Goal: Check status: Check status

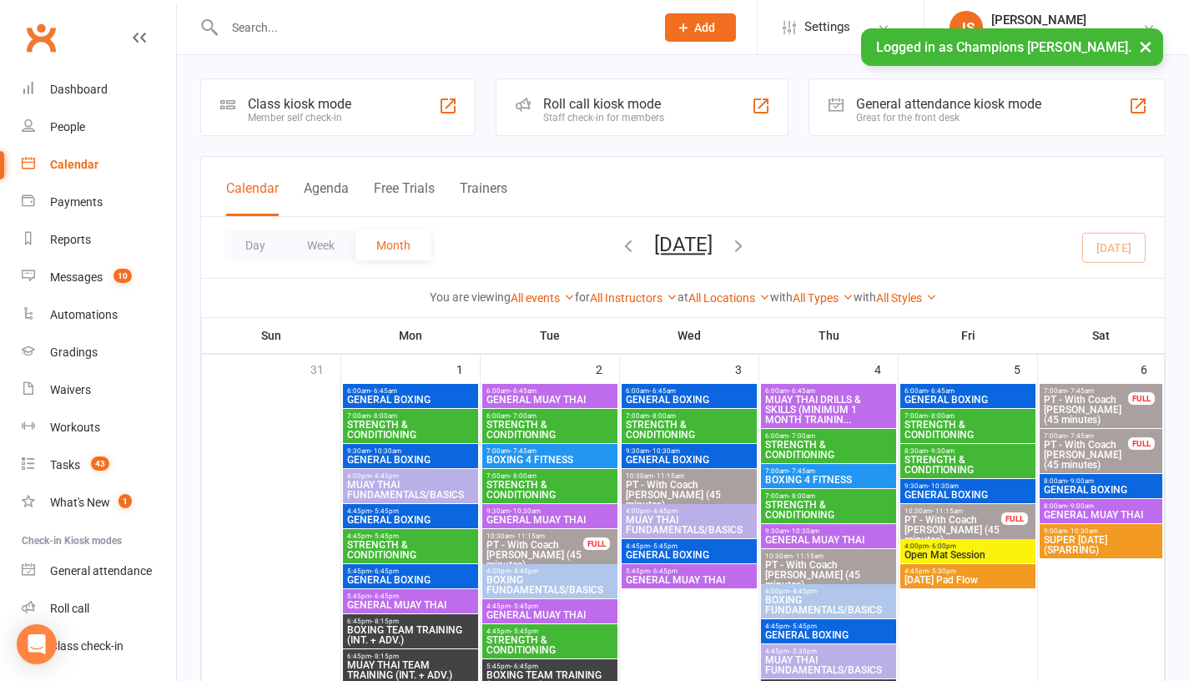
scroll to position [496, 0]
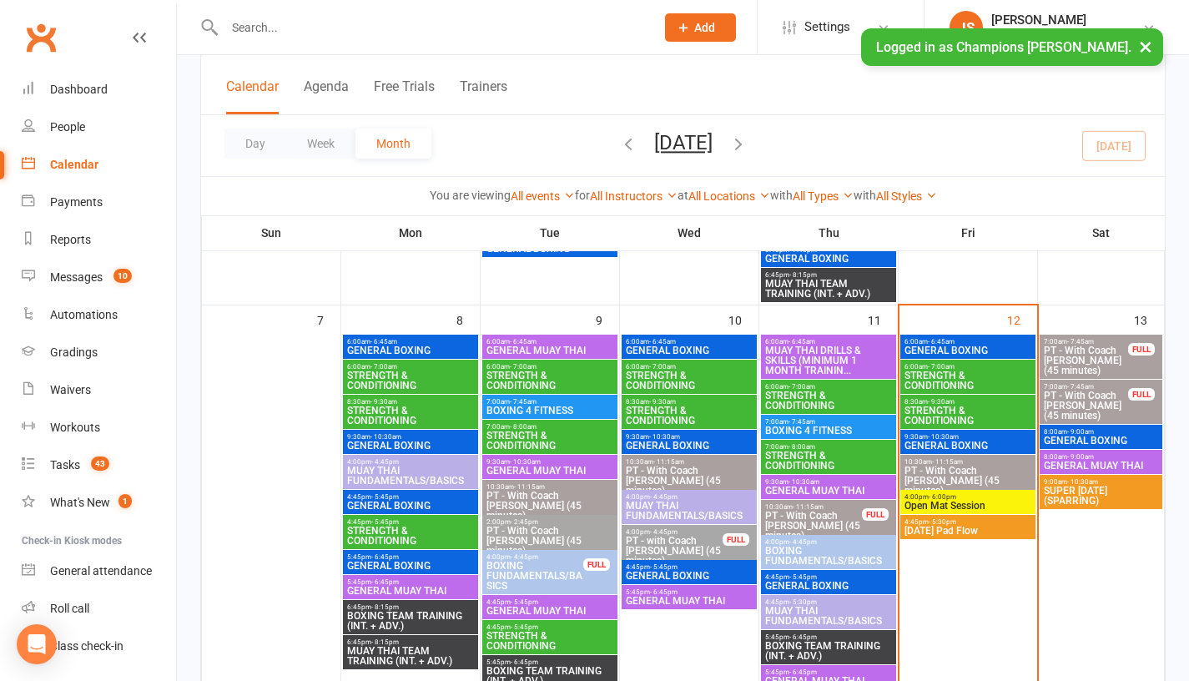
click at [961, 498] on span "4:00pm - 6:00pm" at bounding box center [968, 497] width 128 height 8
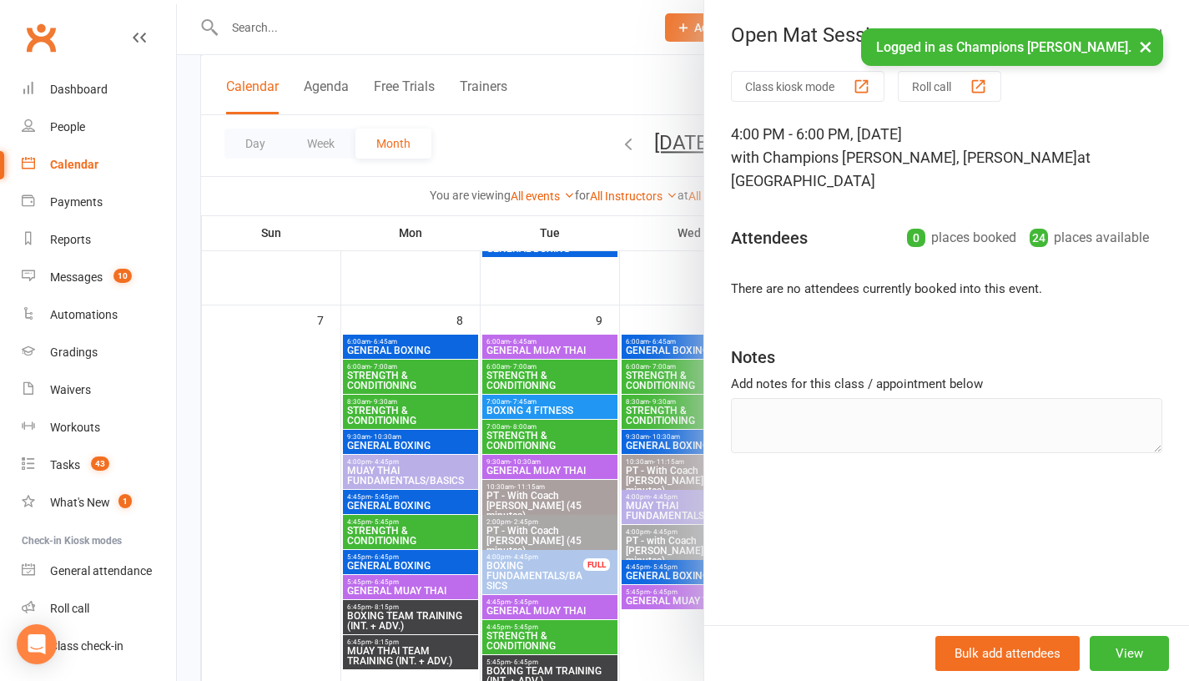
click at [284, 425] on div at bounding box center [683, 340] width 1012 height 681
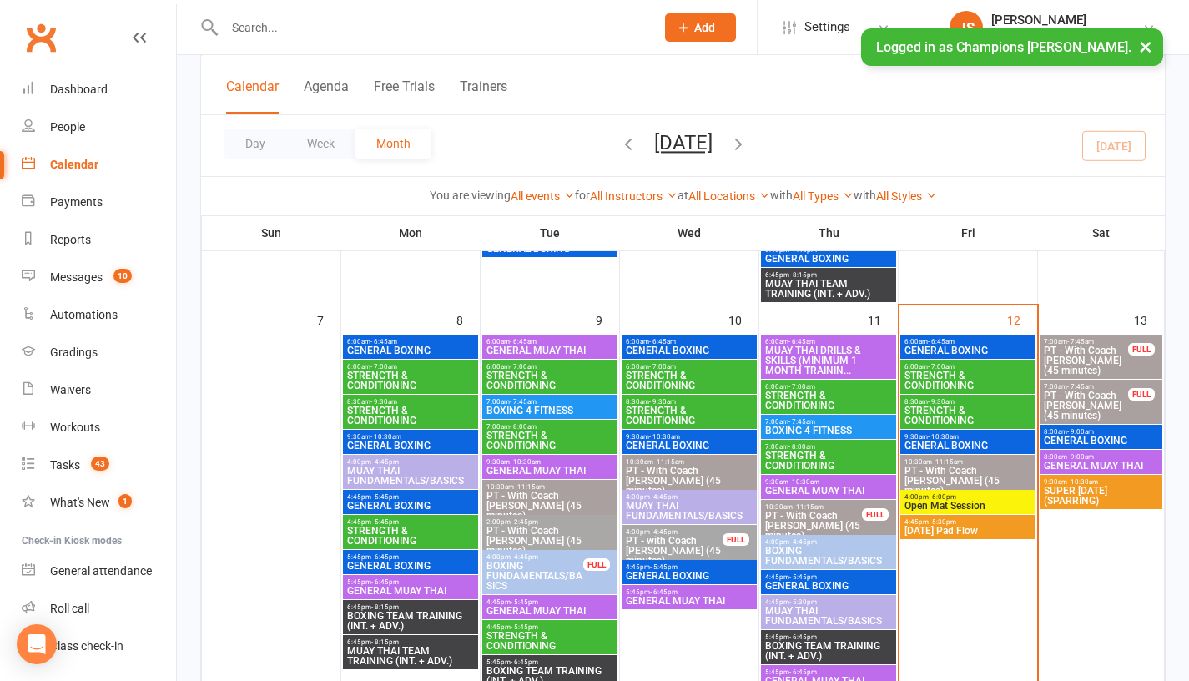
click at [984, 528] on span "[DATE] Pad Flow" at bounding box center [968, 531] width 128 height 10
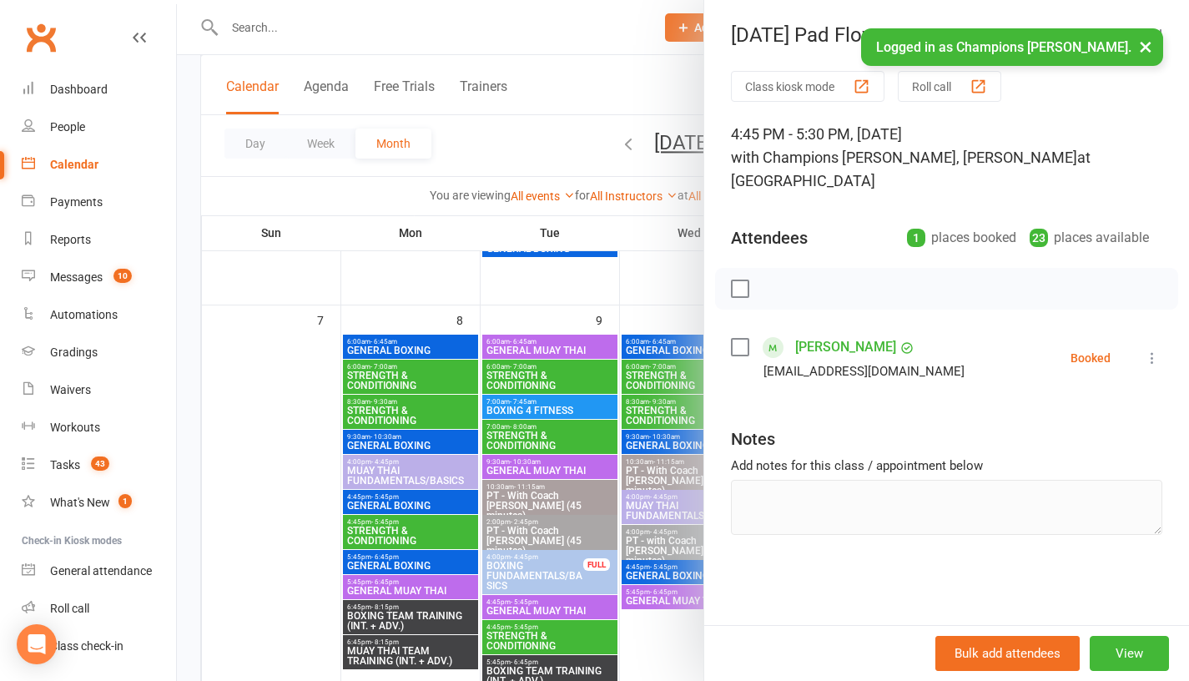
click at [818, 334] on link "[PERSON_NAME]" at bounding box center [845, 347] width 101 height 27
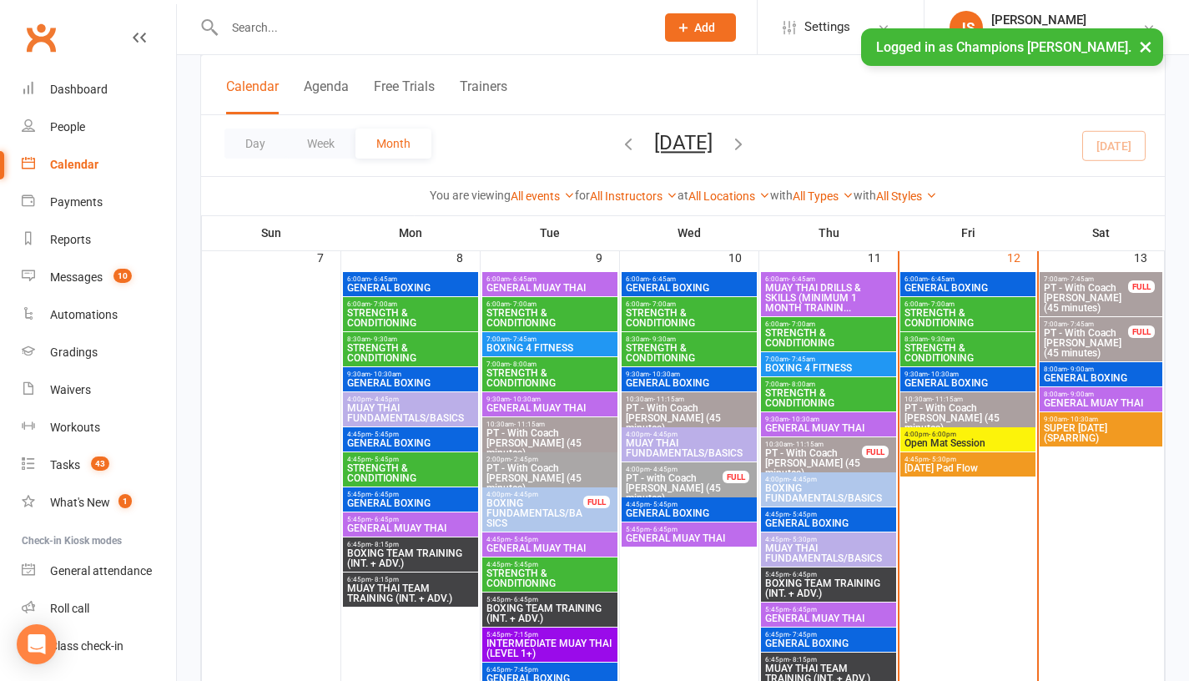
scroll to position [561, 0]
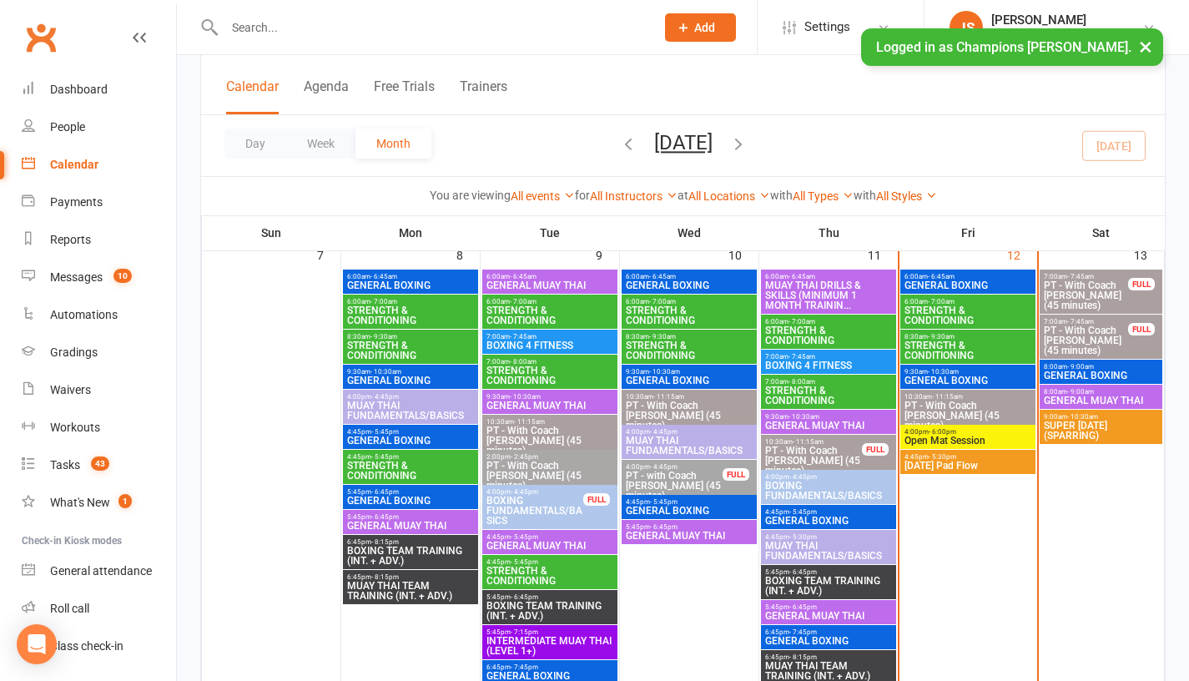
click at [946, 464] on span "[DATE] Pad Flow" at bounding box center [968, 466] width 128 height 10
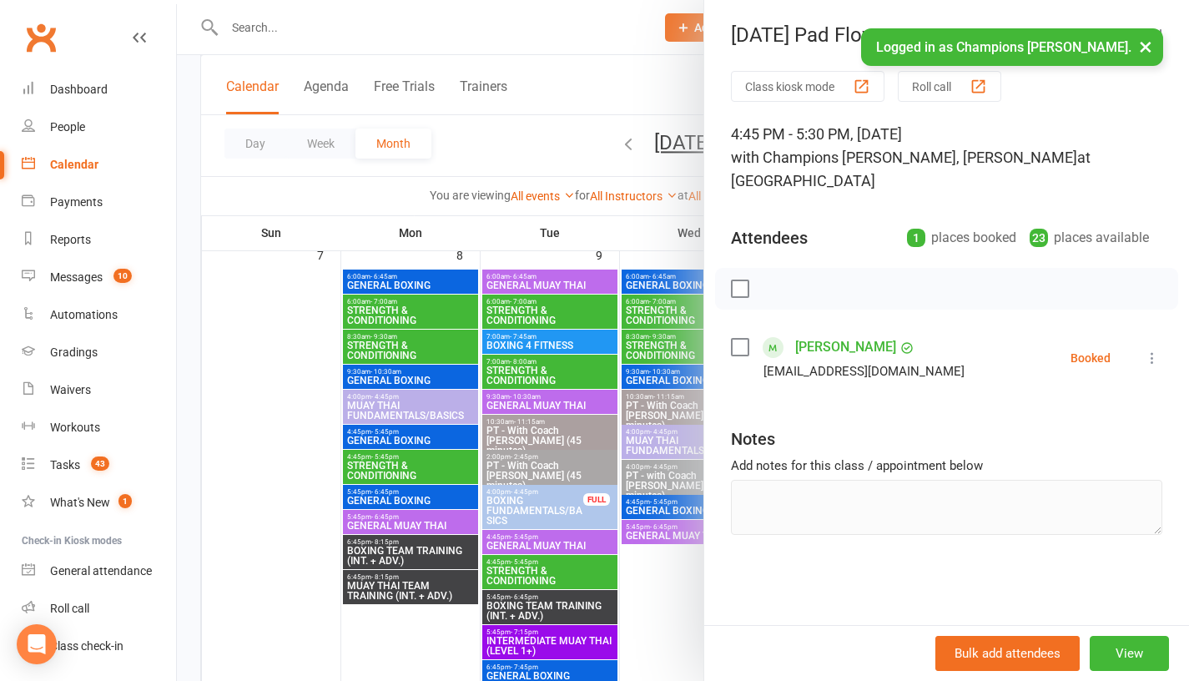
click at [496, 228] on div at bounding box center [683, 340] width 1012 height 681
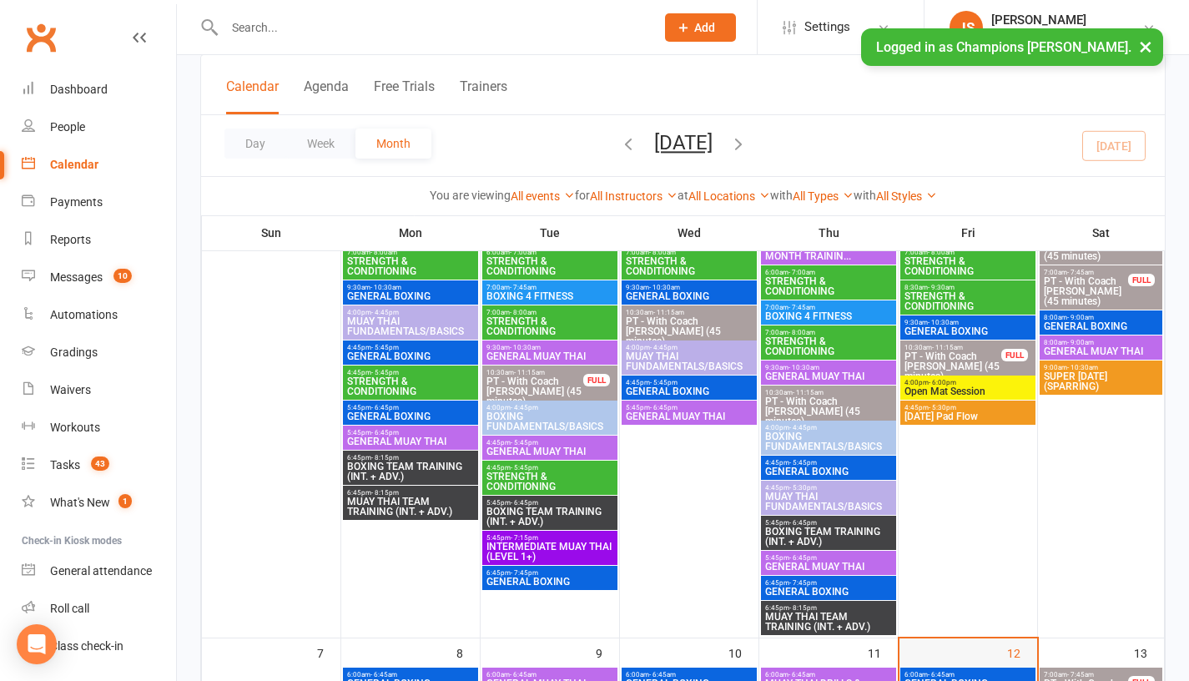
scroll to position [162, 0]
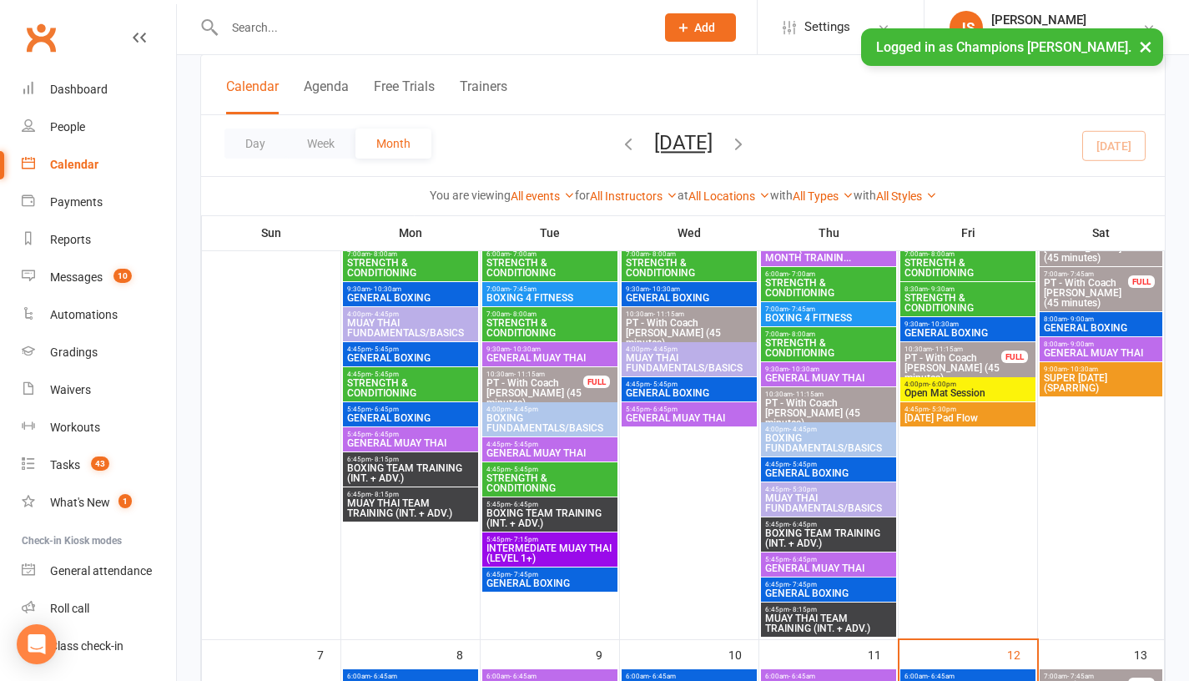
click at [940, 418] on span "[DATE] Pad Flow" at bounding box center [968, 418] width 128 height 10
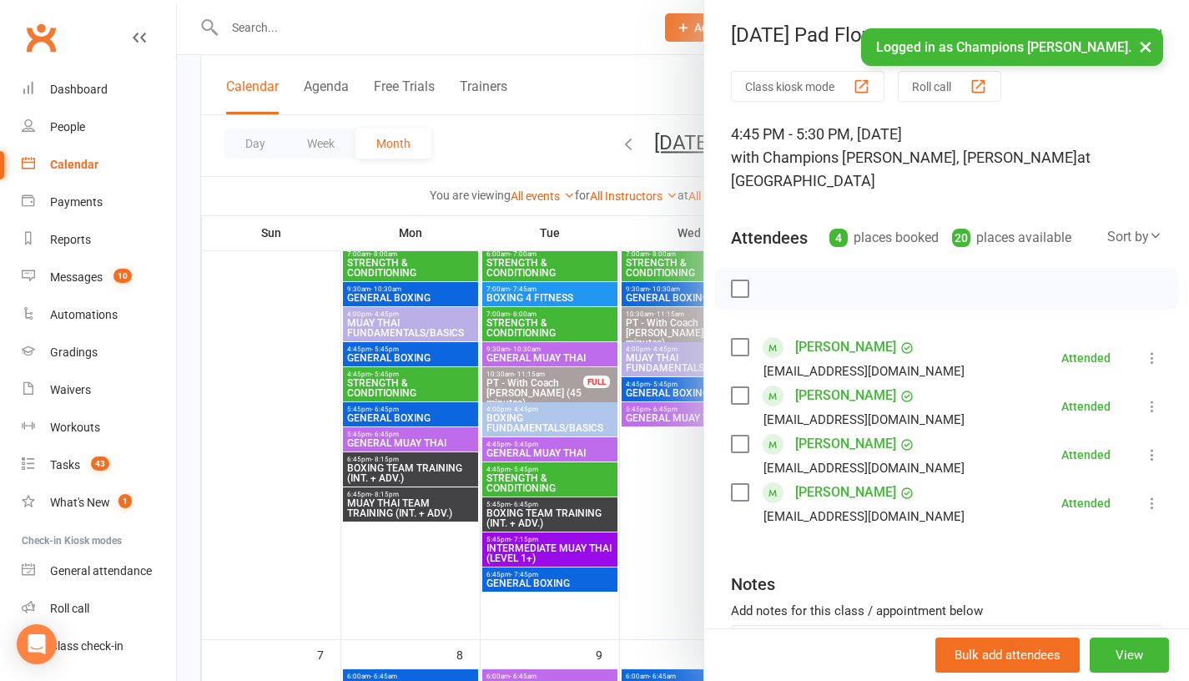
click at [651, 525] on div at bounding box center [683, 340] width 1012 height 681
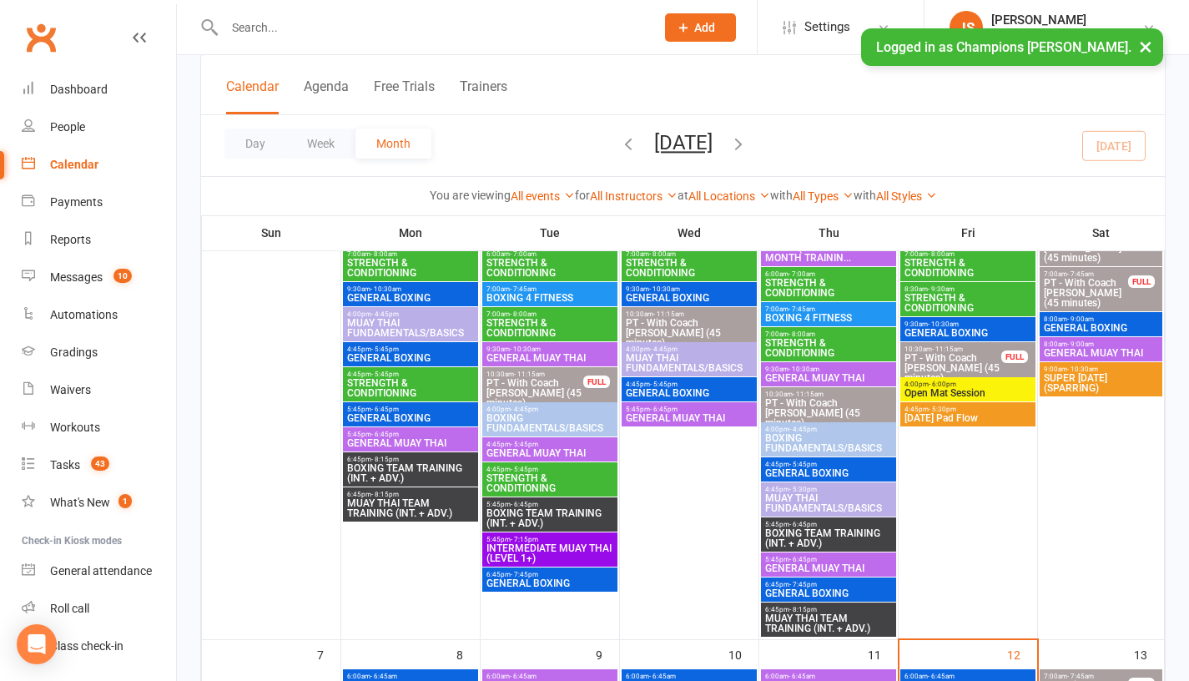
click at [949, 415] on span "[DATE] Pad Flow" at bounding box center [968, 418] width 128 height 10
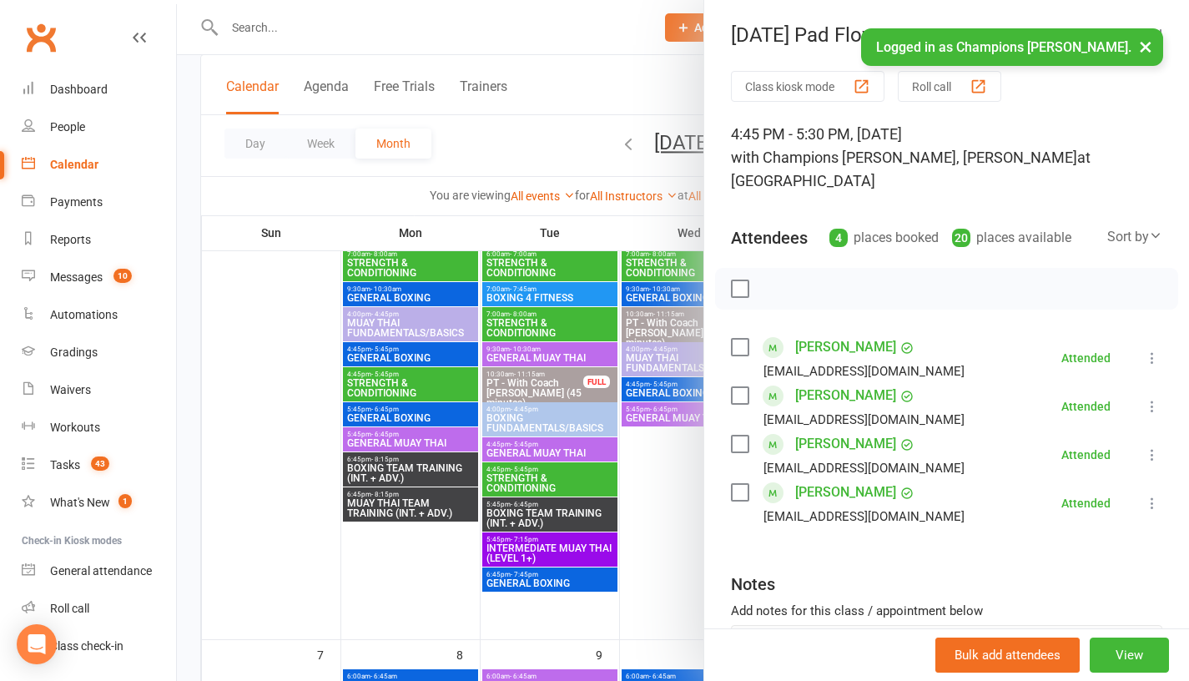
click at [662, 536] on div at bounding box center [683, 340] width 1012 height 681
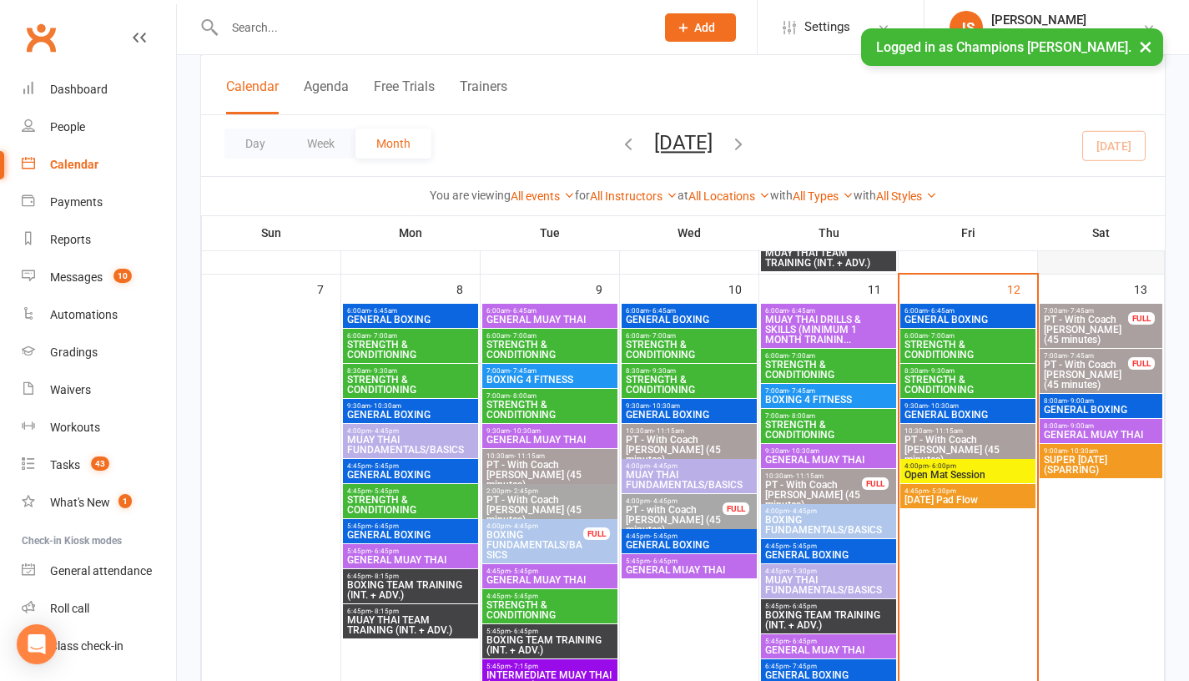
scroll to position [540, 0]
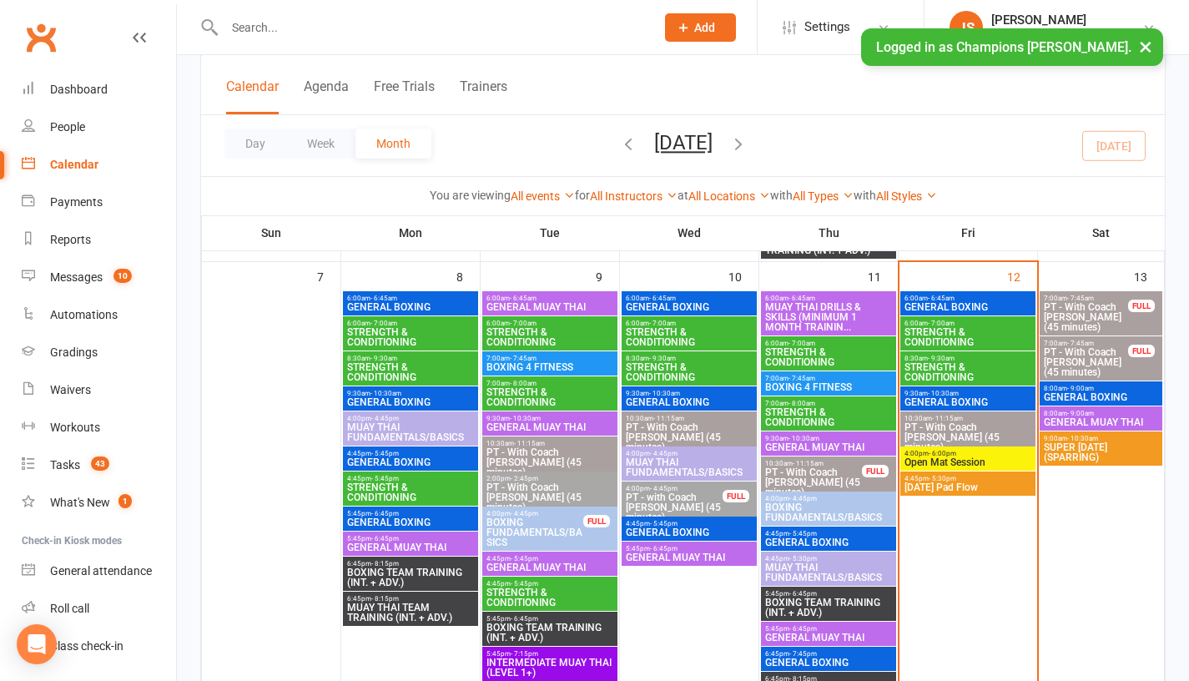
click at [959, 487] on span "[DATE] Pad Flow" at bounding box center [968, 487] width 128 height 10
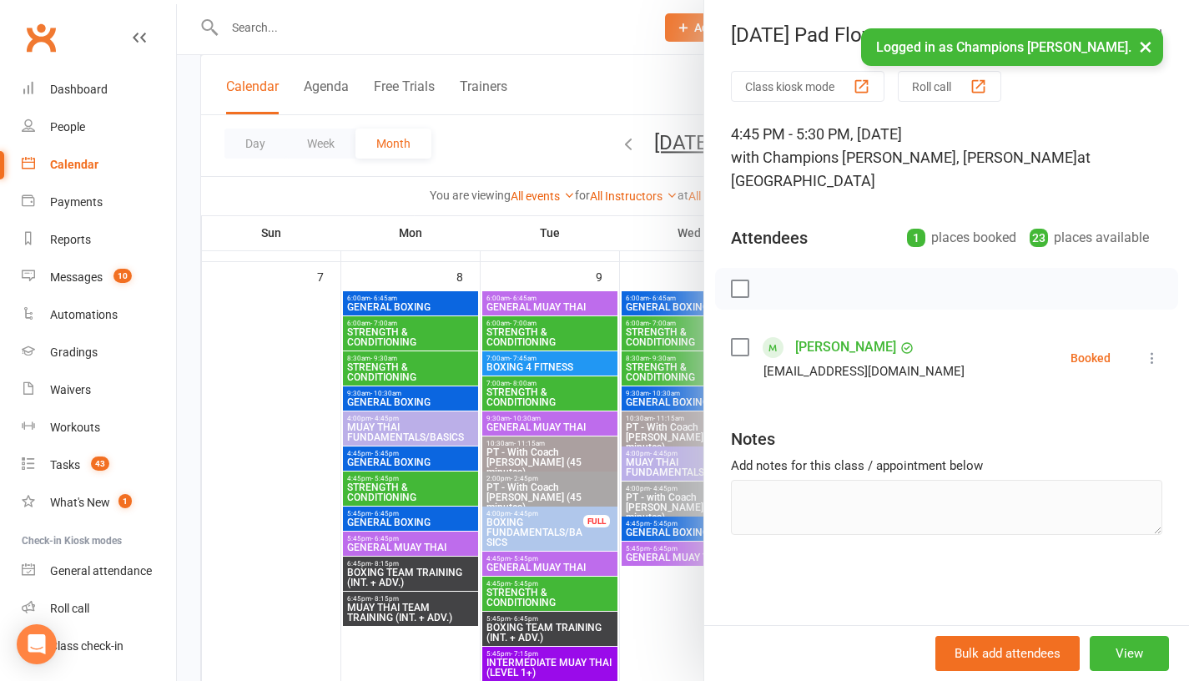
click at [258, 446] on div at bounding box center [683, 340] width 1012 height 681
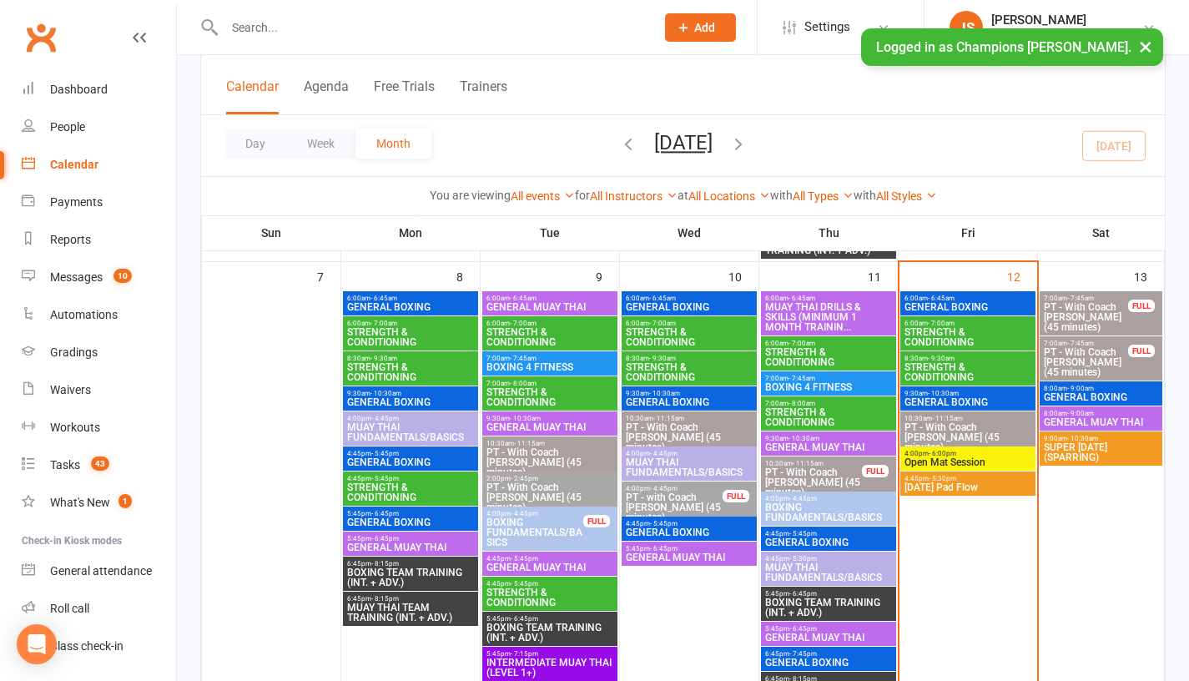
click at [1087, 392] on span "GENERAL BOXING" at bounding box center [1101, 397] width 116 height 10
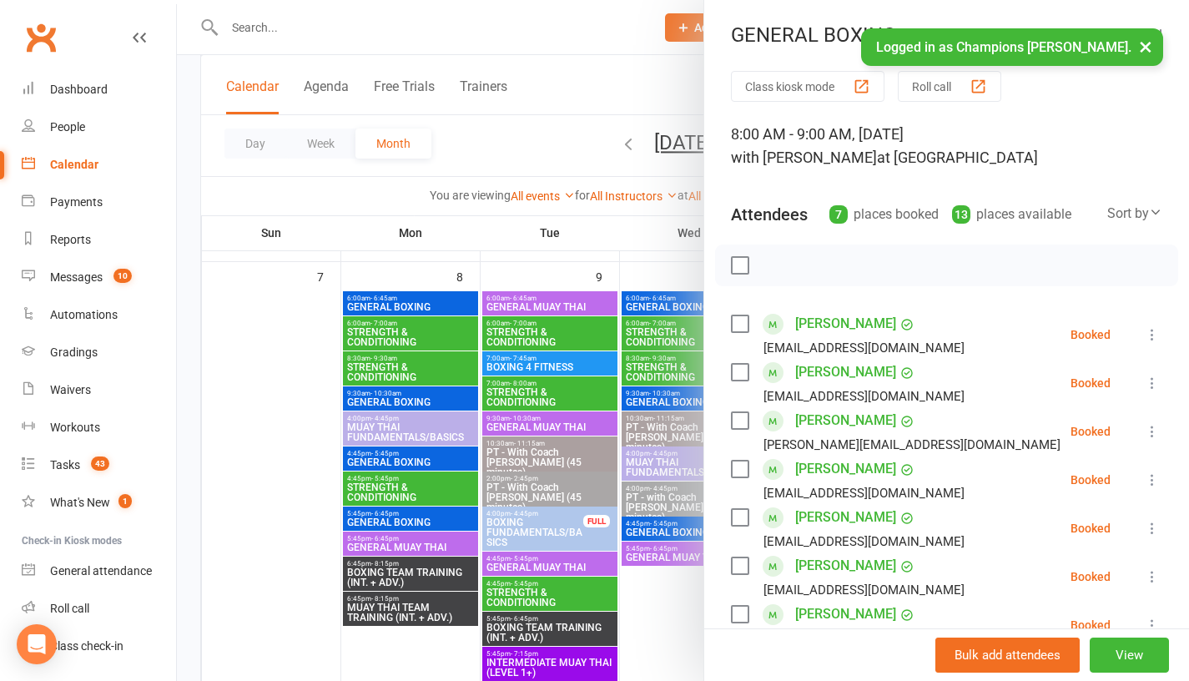
click at [279, 427] on div at bounding box center [683, 340] width 1012 height 681
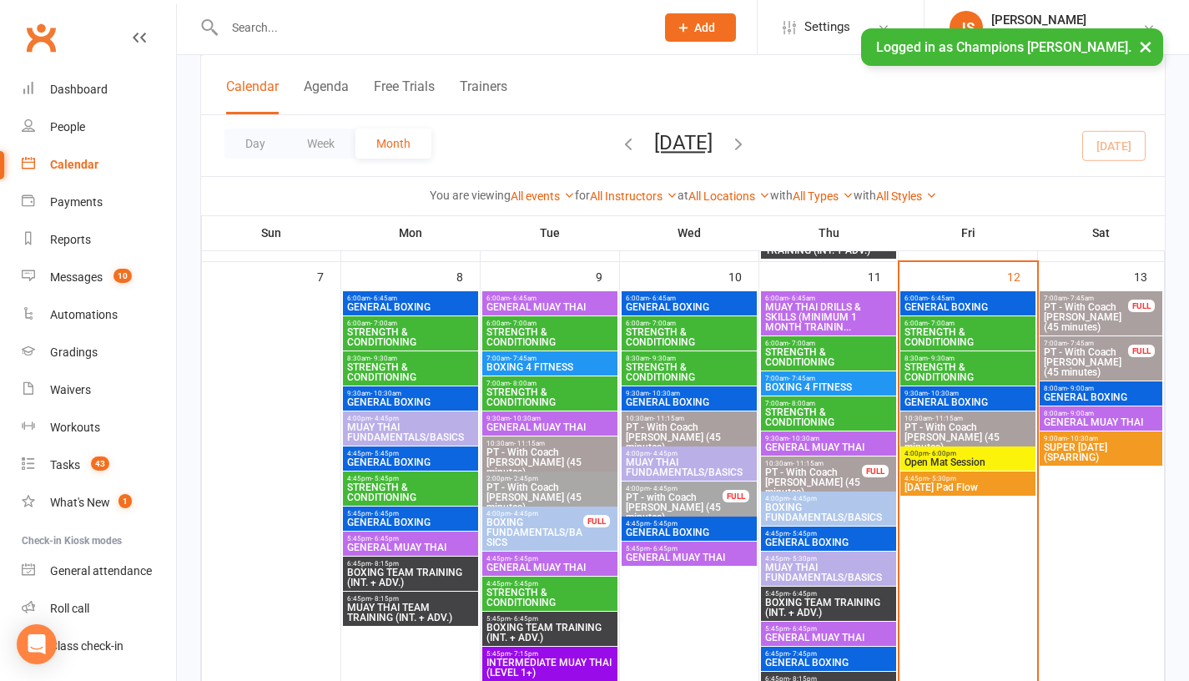
click at [1122, 411] on span "8:00am - 9:00am" at bounding box center [1101, 414] width 116 height 8
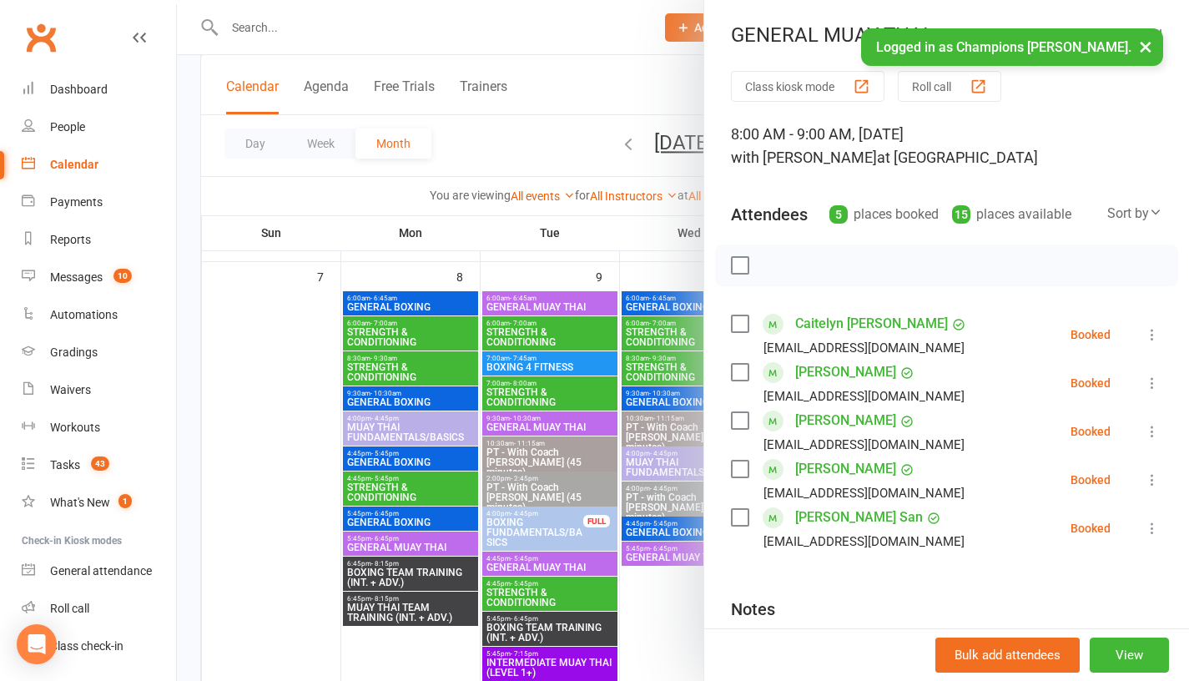
click at [241, 355] on div at bounding box center [683, 340] width 1012 height 681
